Goal: Find specific page/section: Find specific page/section

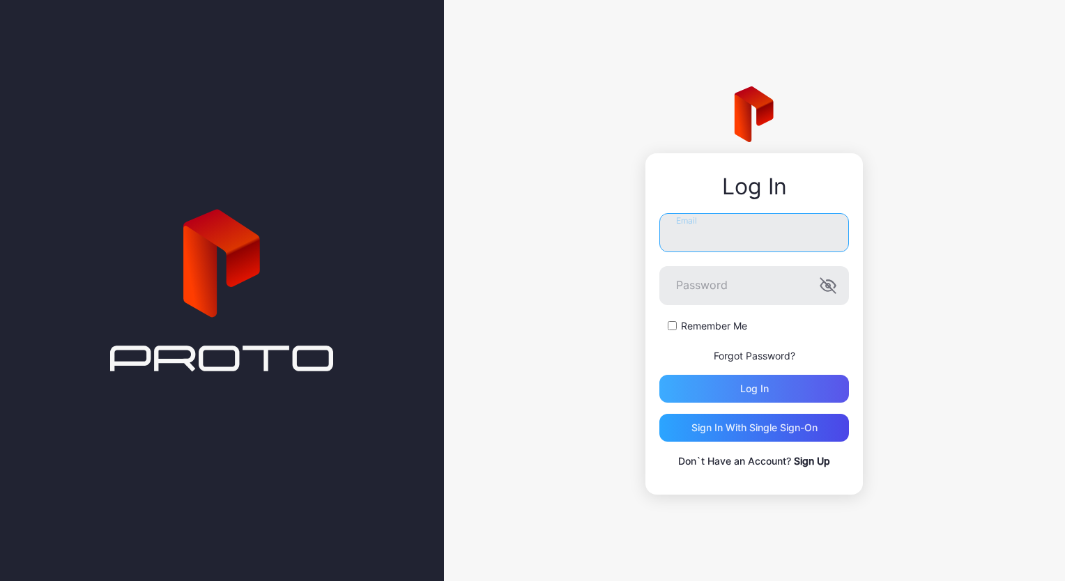
type input "**********"
click at [733, 388] on div "Log in" at bounding box center [754, 389] width 190 height 28
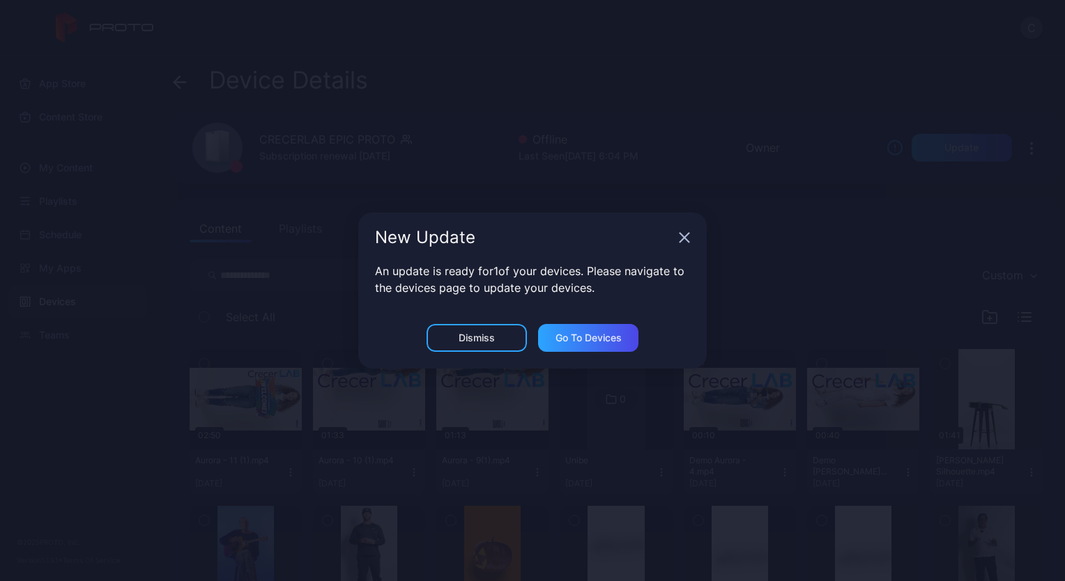
click at [685, 239] on icon "button" at bounding box center [684, 238] width 9 height 9
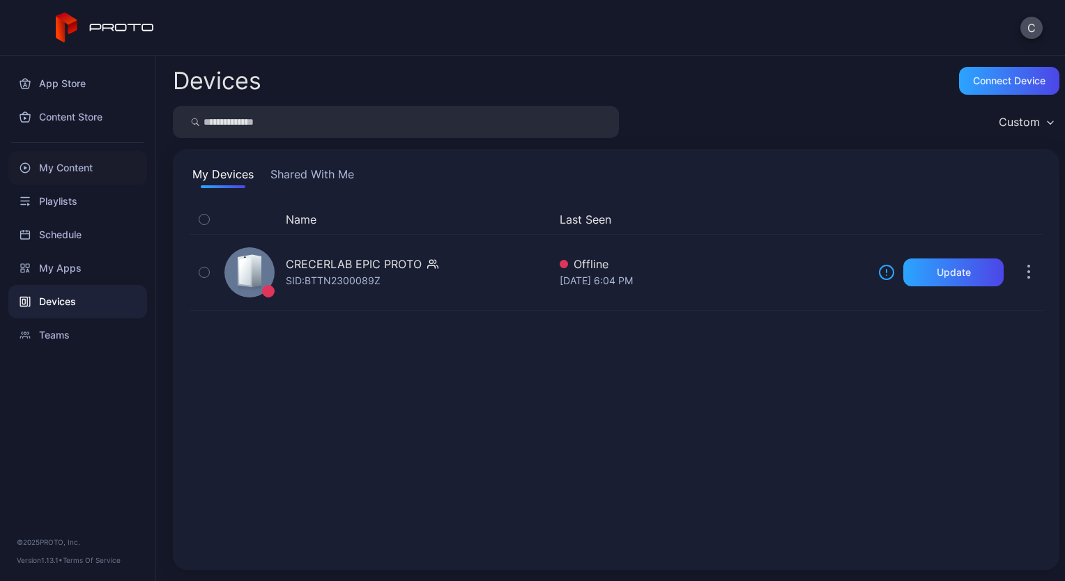
click at [109, 165] on div "My Content" at bounding box center [77, 167] width 139 height 33
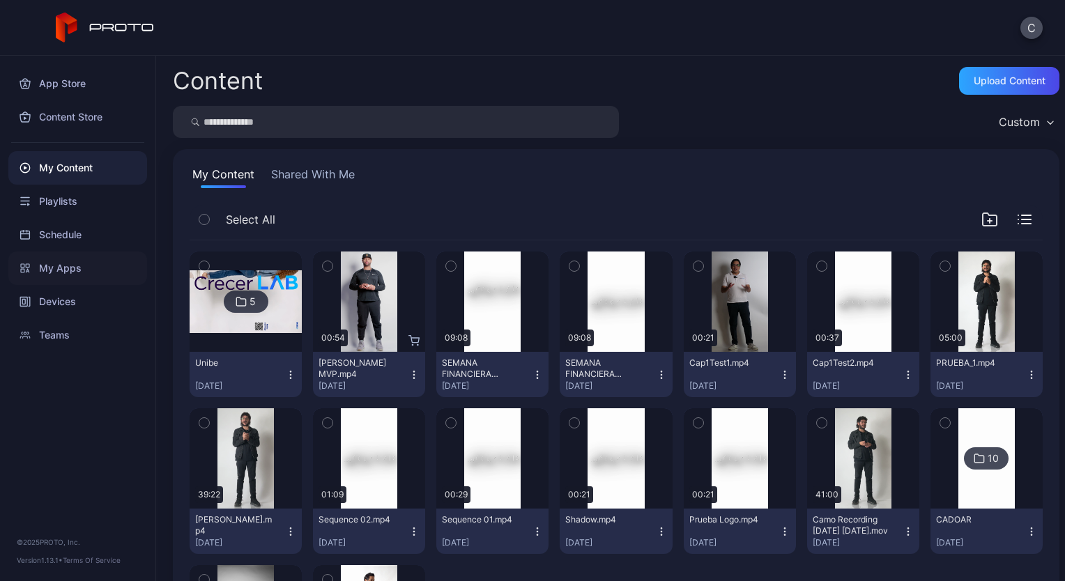
click at [52, 260] on div "My Apps" at bounding box center [77, 268] width 139 height 33
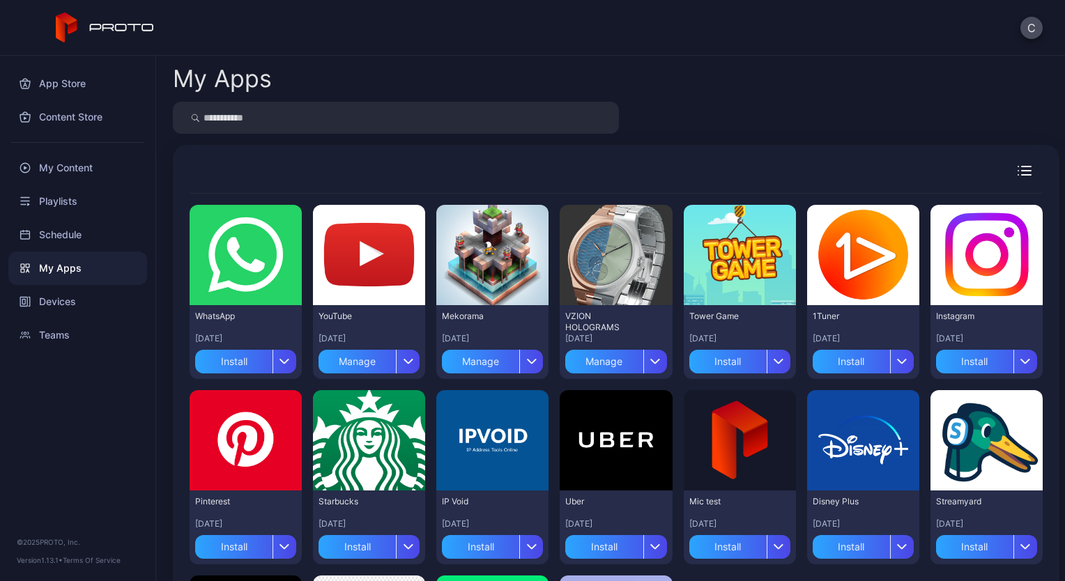
click at [280, 125] on input "search" at bounding box center [396, 118] width 446 height 32
type input "******"
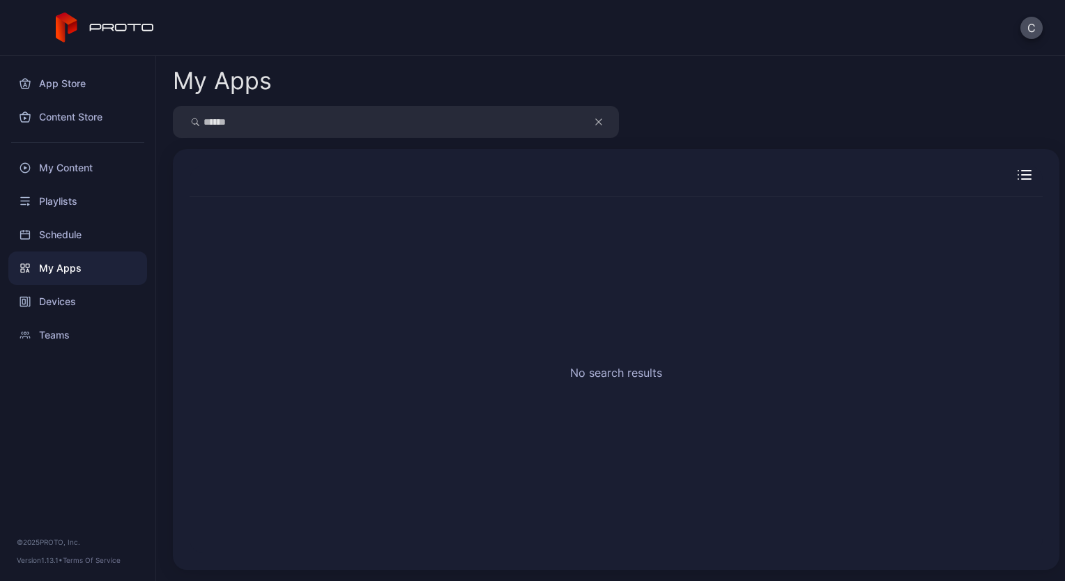
click at [81, 266] on div "My Apps" at bounding box center [77, 268] width 139 height 33
click at [603, 126] on button "button" at bounding box center [606, 122] width 26 height 32
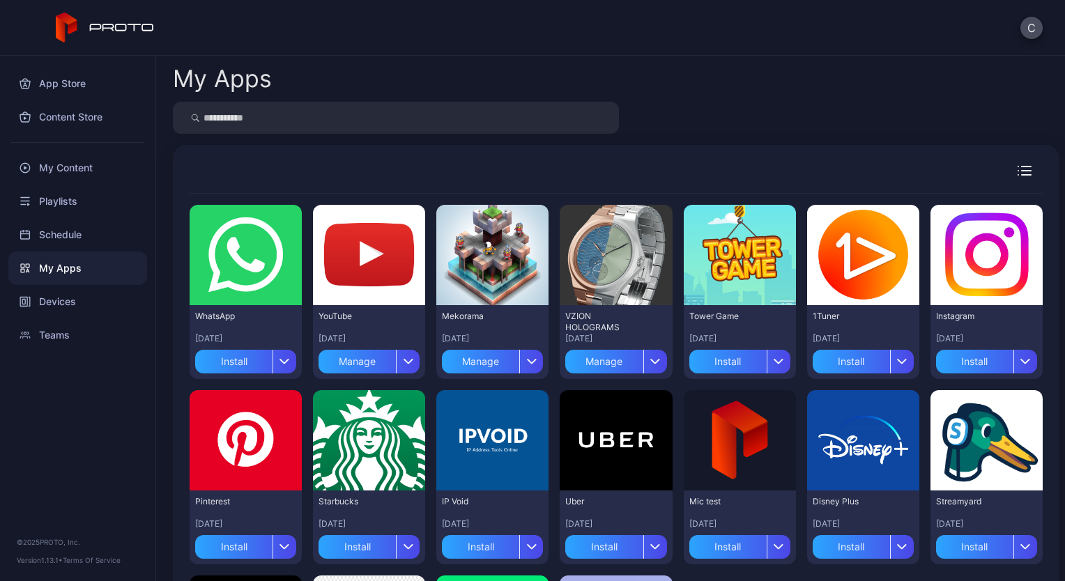
click at [1022, 171] on icon "button" at bounding box center [1026, 171] width 9 height 0
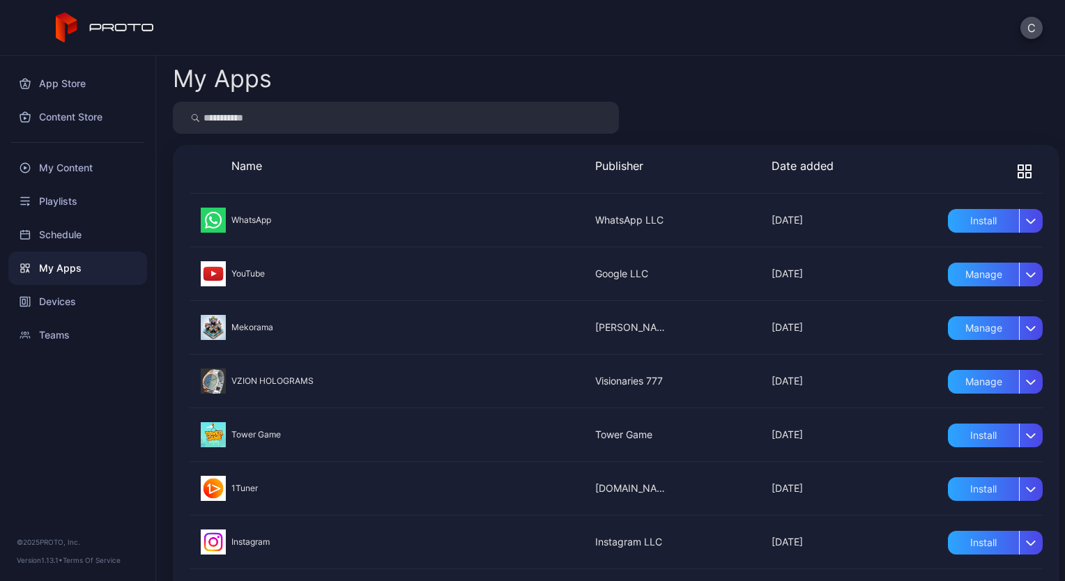
click at [70, 266] on div "My Apps" at bounding box center [77, 268] width 139 height 33
click at [70, 271] on div "My Apps" at bounding box center [77, 268] width 139 height 33
click at [39, 276] on div "My Apps" at bounding box center [77, 268] width 139 height 33
click at [1018, 174] on icon "button" at bounding box center [1025, 172] width 14 height 14
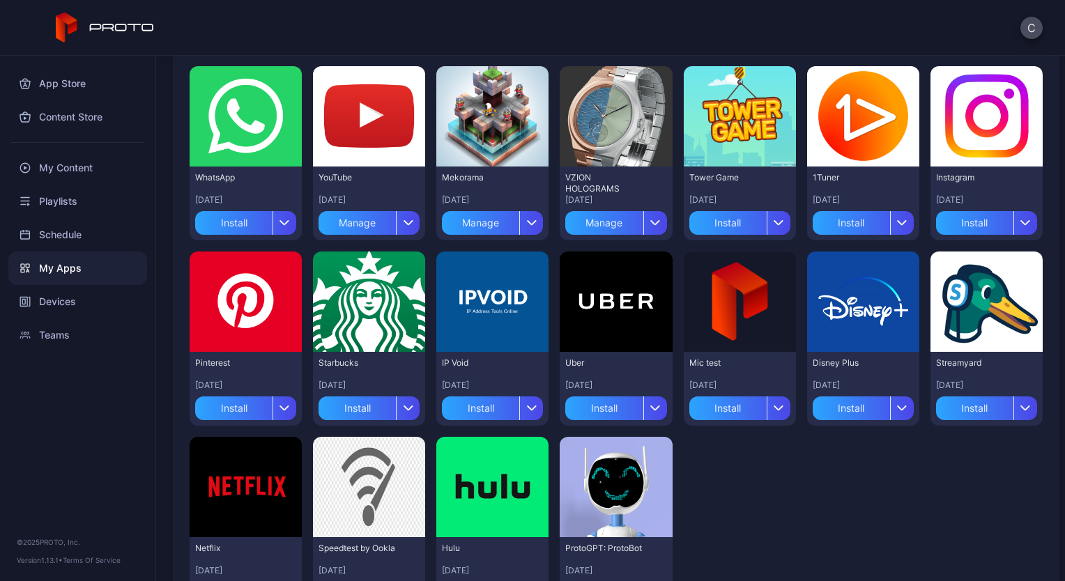
scroll to position [68, 0]
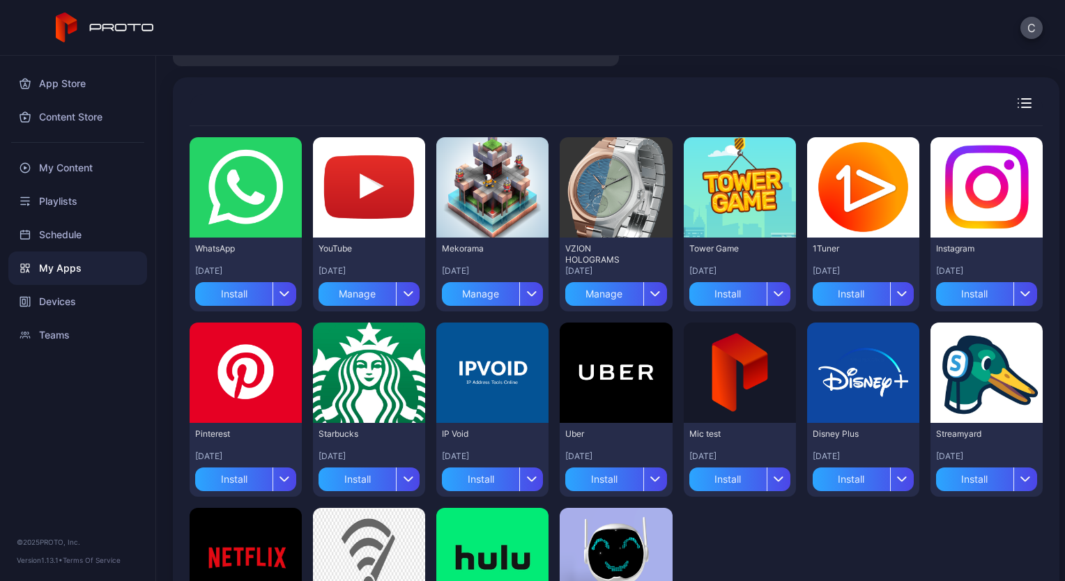
click at [962, 40] on div "C" at bounding box center [532, 28] width 1065 height 56
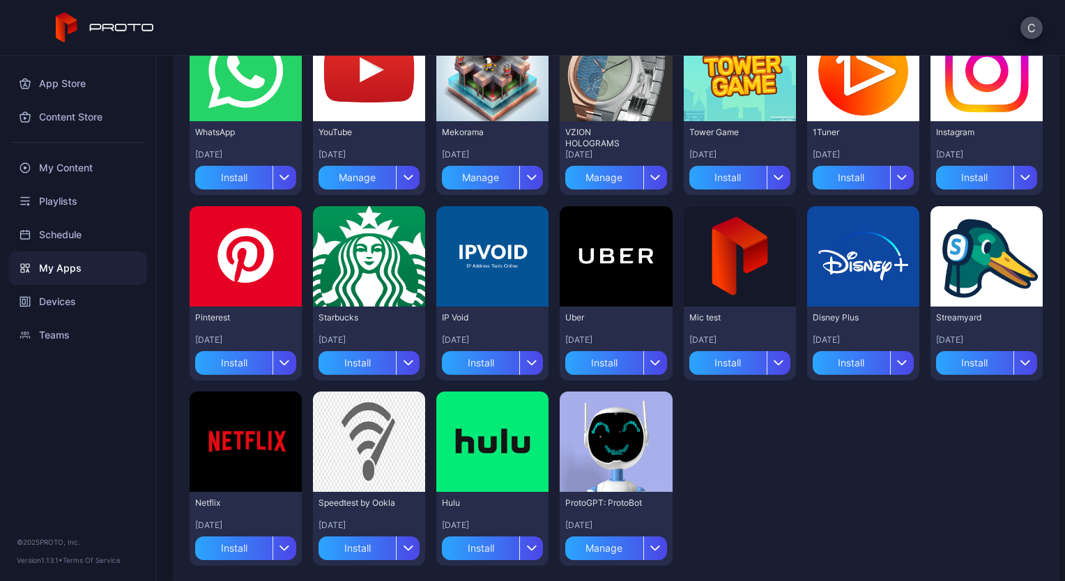
scroll to position [207, 0]
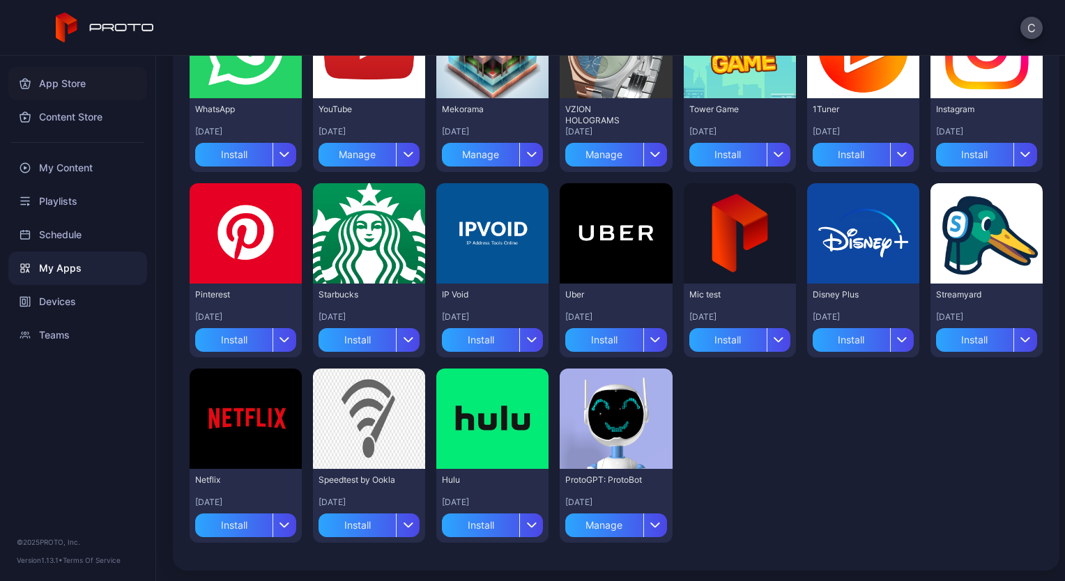
click at [47, 85] on div "App Store" at bounding box center [77, 83] width 139 height 33
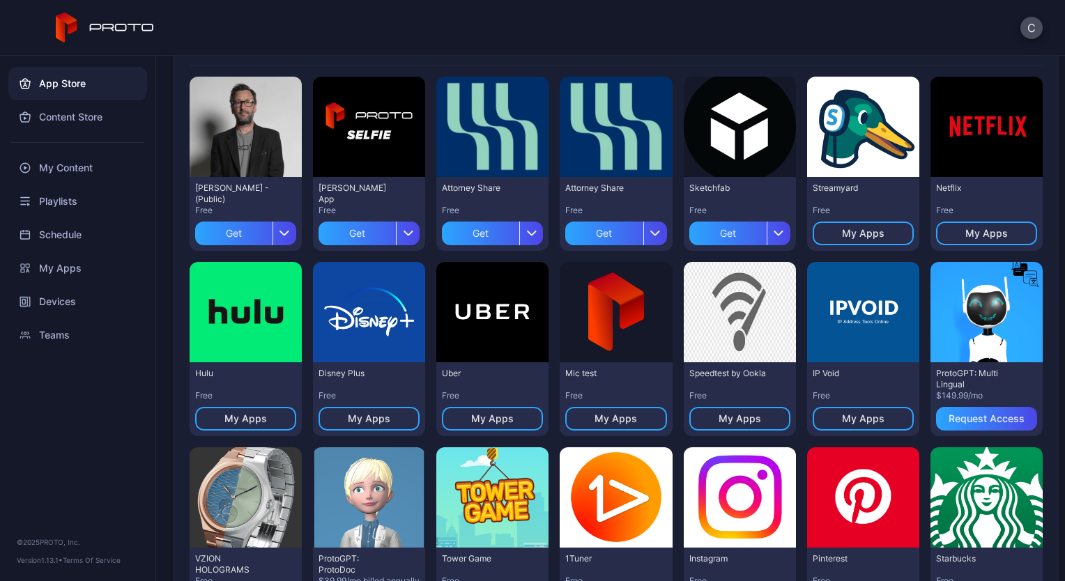
scroll to position [45, 0]
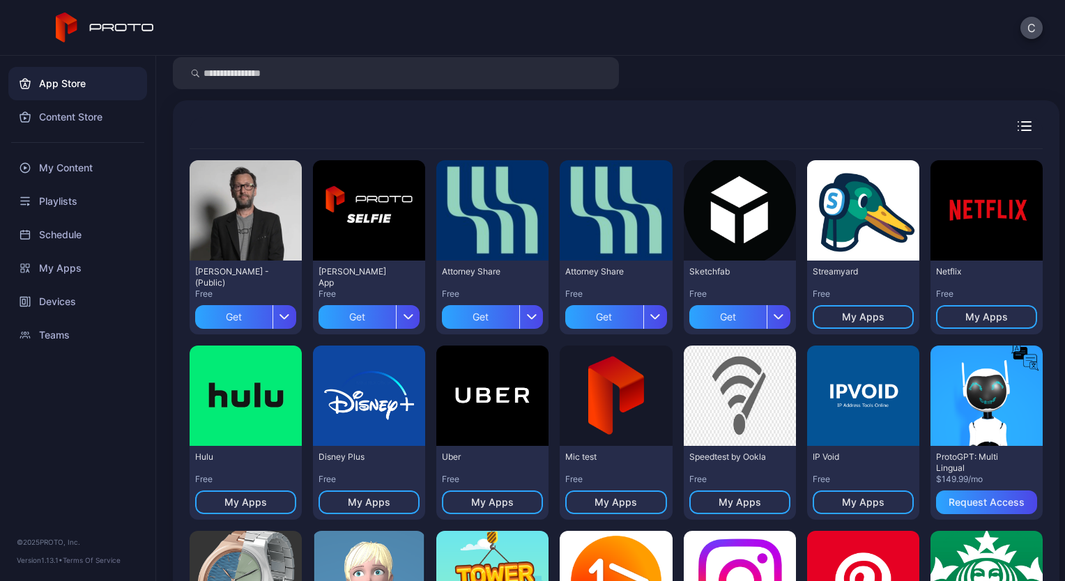
click at [351, 75] on input "search" at bounding box center [396, 73] width 446 height 32
type input "***"
